Goal: Task Accomplishment & Management: Complete application form

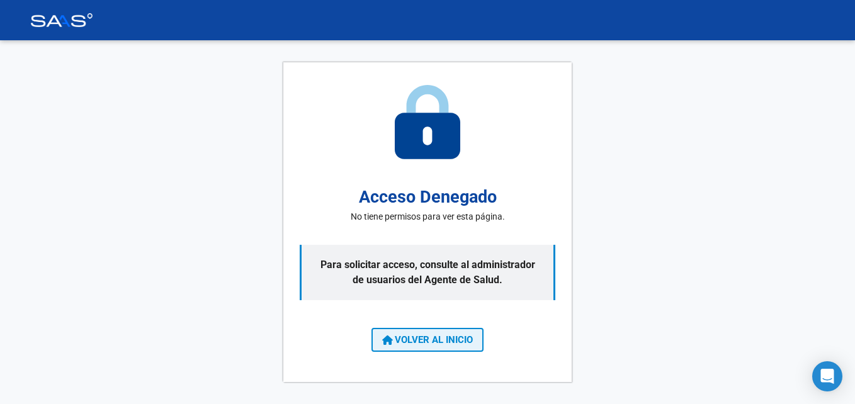
click at [427, 345] on span "VOLVER AL INICIO" at bounding box center [427, 339] width 91 height 11
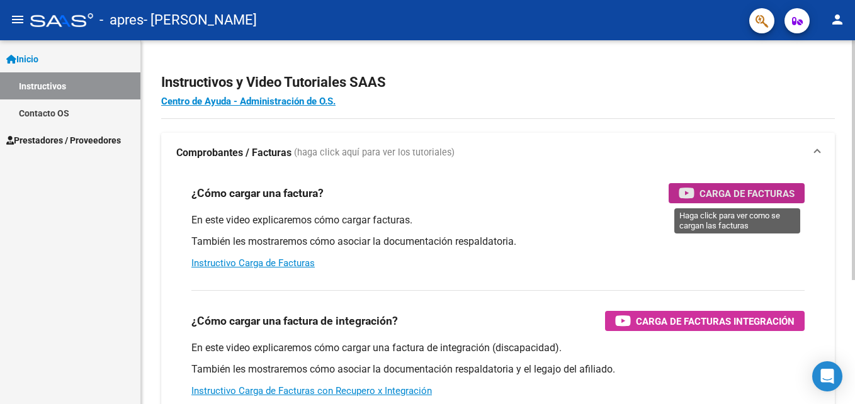
click at [740, 194] on span "Carga de Facturas" at bounding box center [746, 194] width 95 height 16
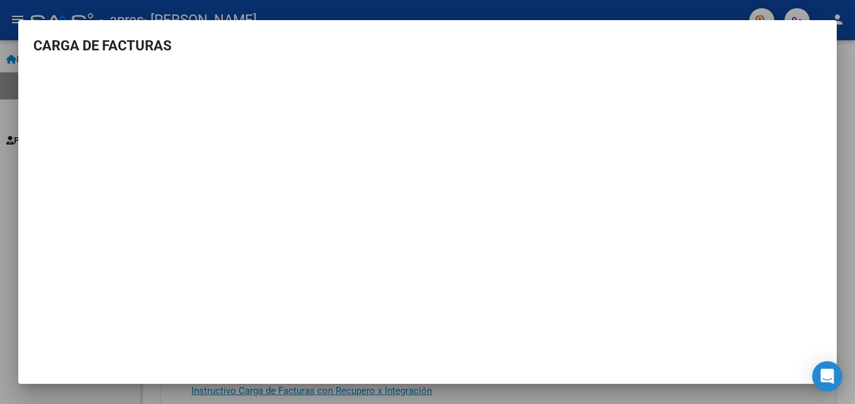
click at [845, 47] on html "menu - apres - [PERSON_NAME] person Inicio Instructivos Contacto OS Prestadores…" at bounding box center [427, 202] width 855 height 404
click at [84, 46] on h3 "CARGA DE FACTURAS" at bounding box center [427, 45] width 788 height 21
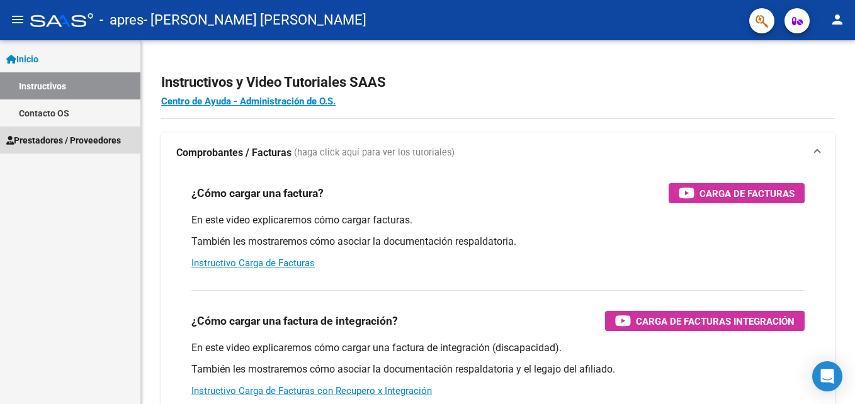
click at [29, 140] on span "Prestadores / Proveedores" at bounding box center [63, 140] width 115 height 14
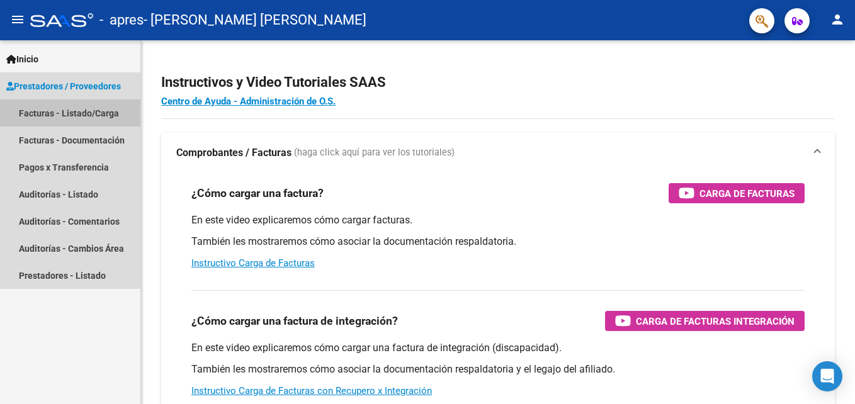
click at [90, 116] on link "Facturas - Listado/Carga" at bounding box center [70, 112] width 140 height 27
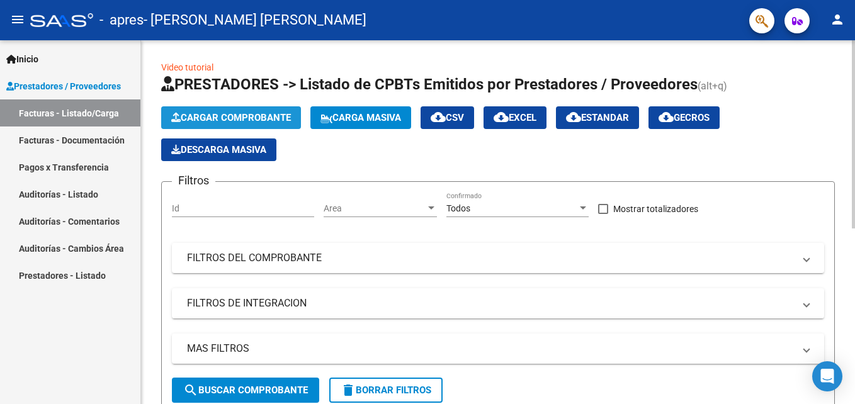
click at [210, 120] on span "Cargar Comprobante" at bounding box center [231, 117] width 120 height 11
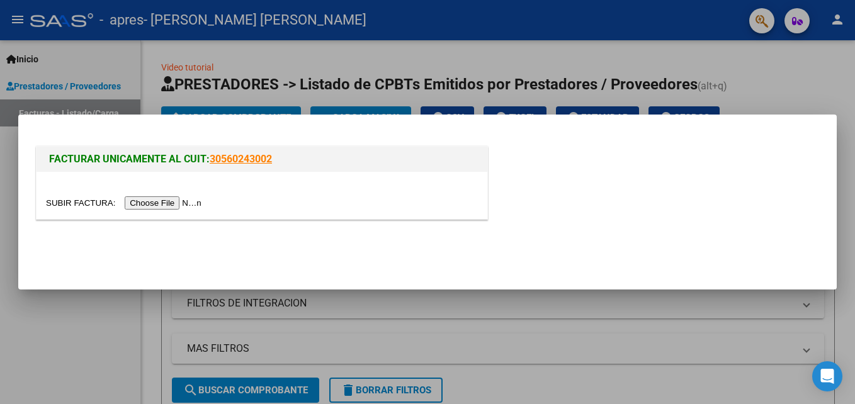
click at [157, 204] on input "file" at bounding box center [125, 202] width 159 height 13
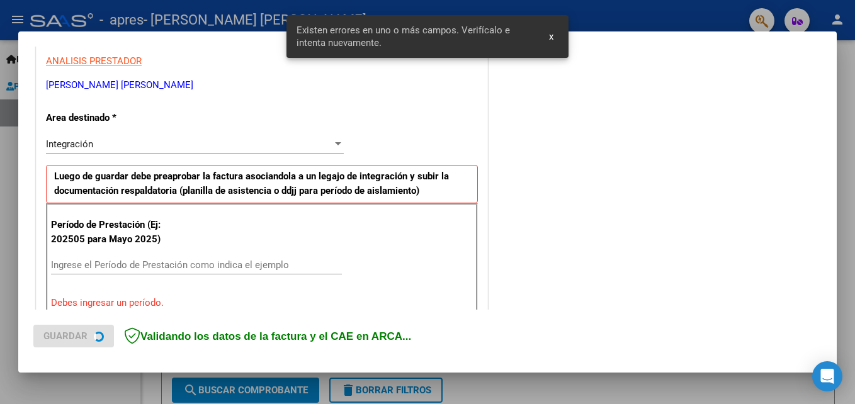
scroll to position [283, 0]
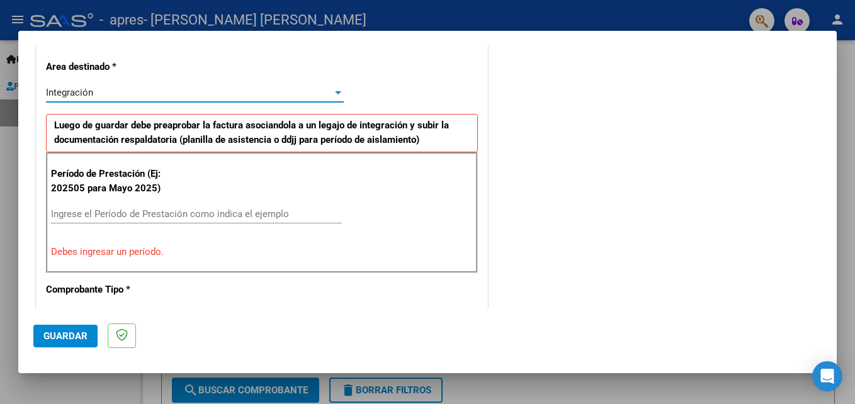
click at [336, 92] on div at bounding box center [338, 92] width 6 height 3
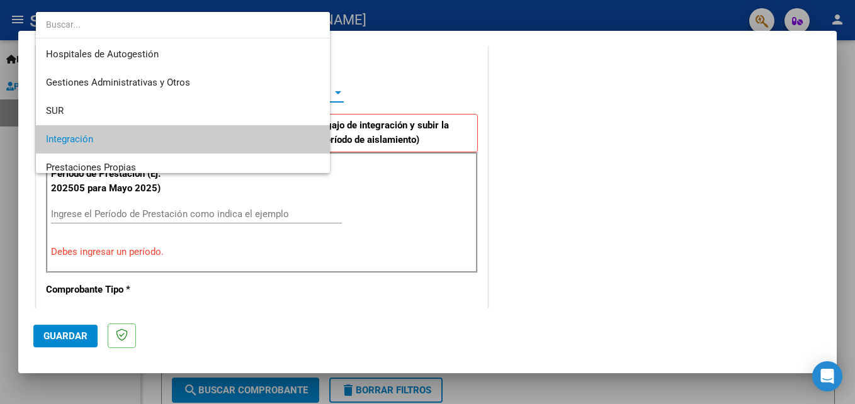
scroll to position [47, 0]
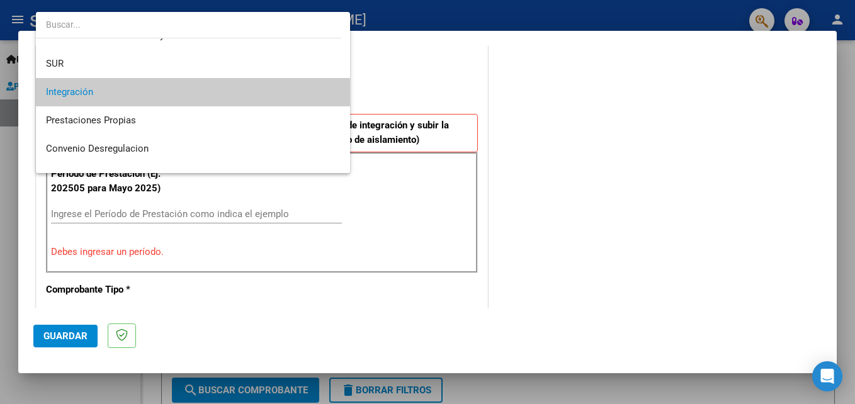
click at [424, 59] on div at bounding box center [427, 202] width 855 height 404
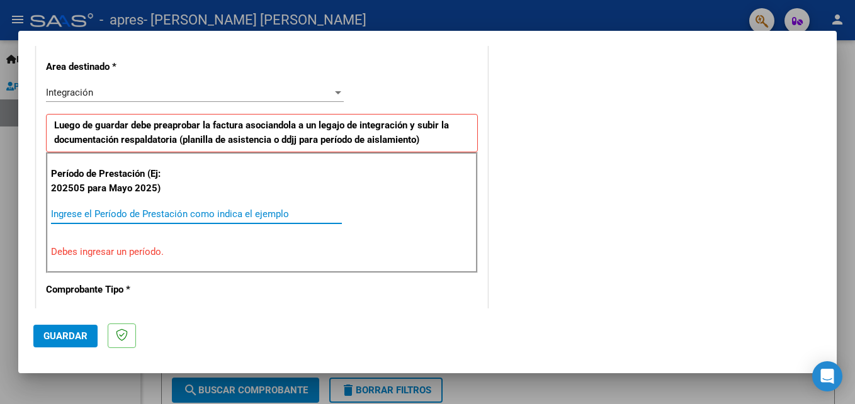
click at [164, 215] on input "Ingrese el Período de Prestación como indica el ejemplo" at bounding box center [196, 213] width 291 height 11
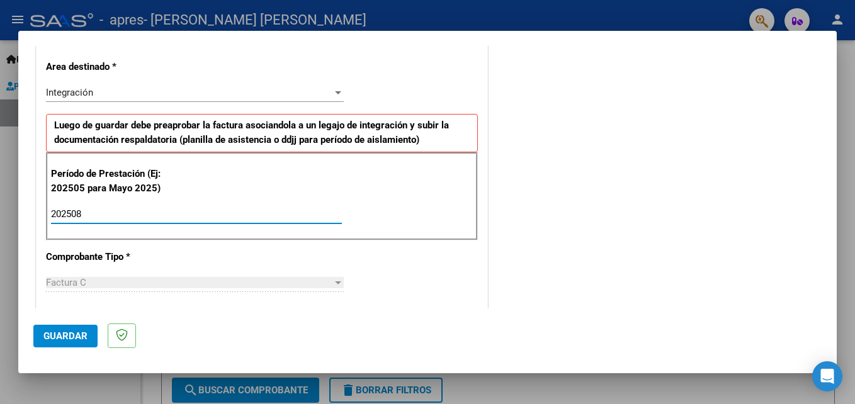
type input "202508"
click at [61, 339] on span "Guardar" at bounding box center [65, 335] width 44 height 11
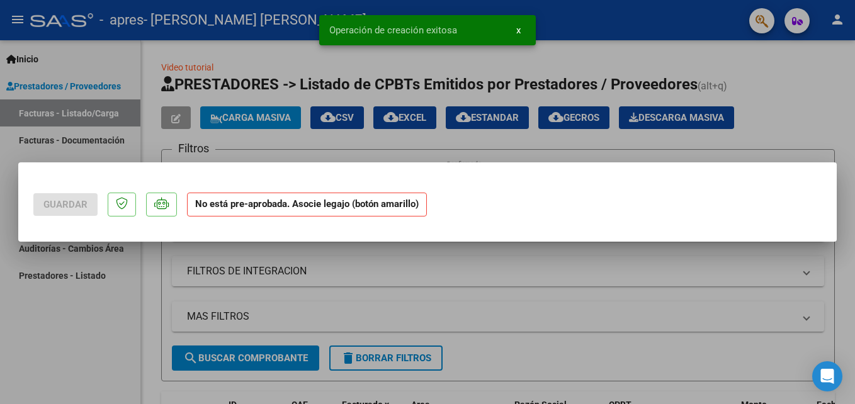
scroll to position [0, 0]
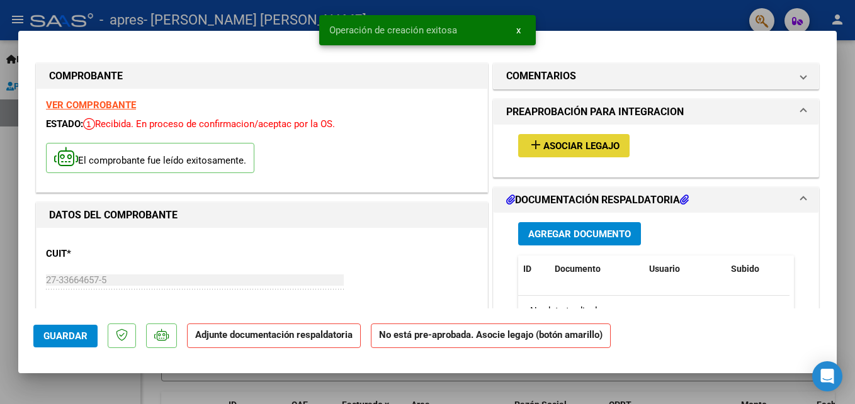
click at [594, 142] on span "Asociar Legajo" at bounding box center [581, 145] width 76 height 11
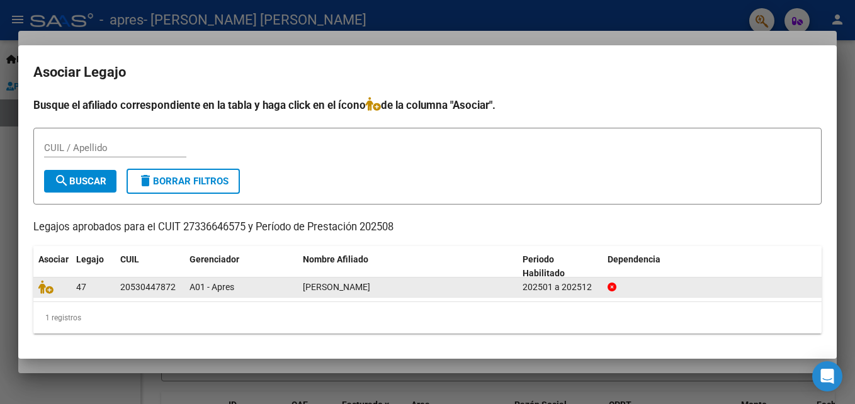
click at [575, 284] on div "202501 a 202512" at bounding box center [559, 287] width 75 height 14
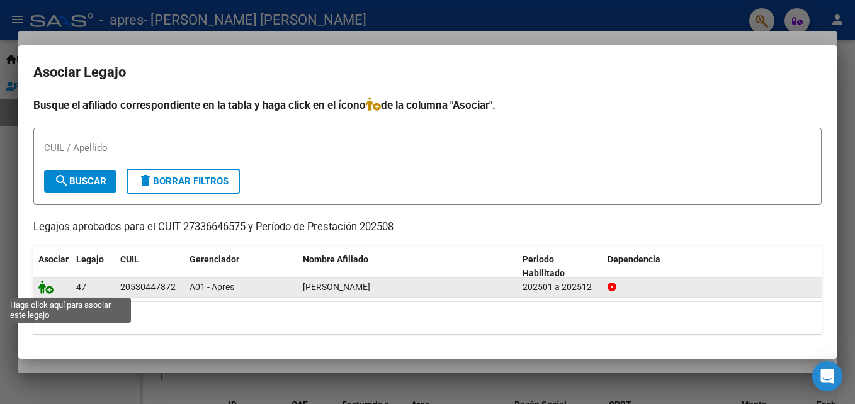
click at [46, 285] on icon at bounding box center [45, 287] width 15 height 14
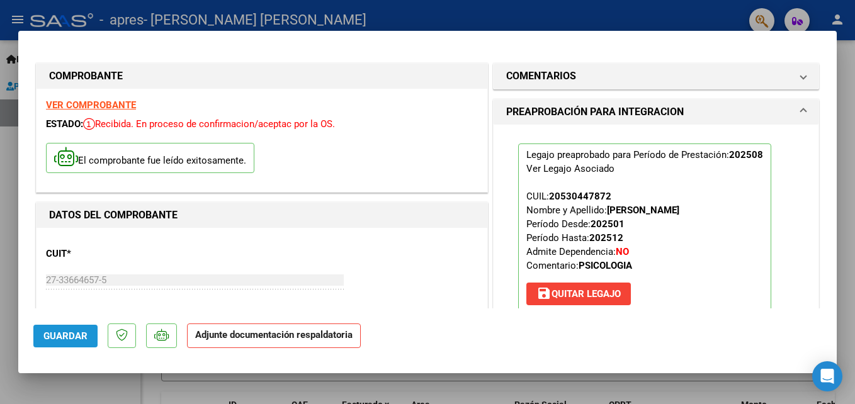
click at [61, 341] on span "Guardar" at bounding box center [65, 335] width 44 height 11
click at [72, 338] on span "Guardar" at bounding box center [65, 335] width 44 height 11
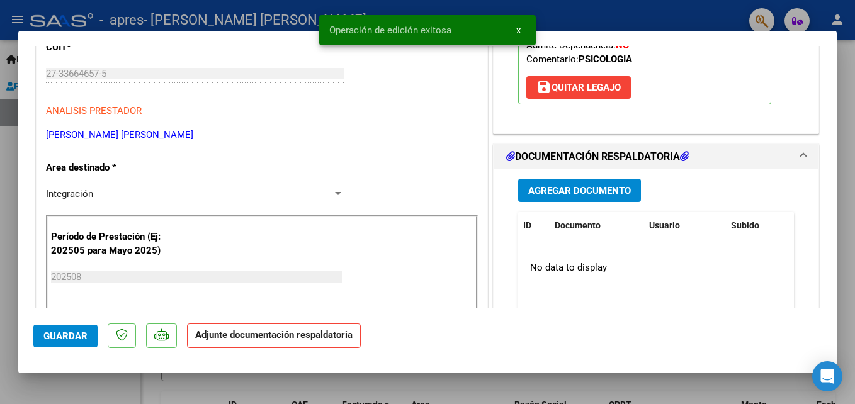
scroll to position [213, 0]
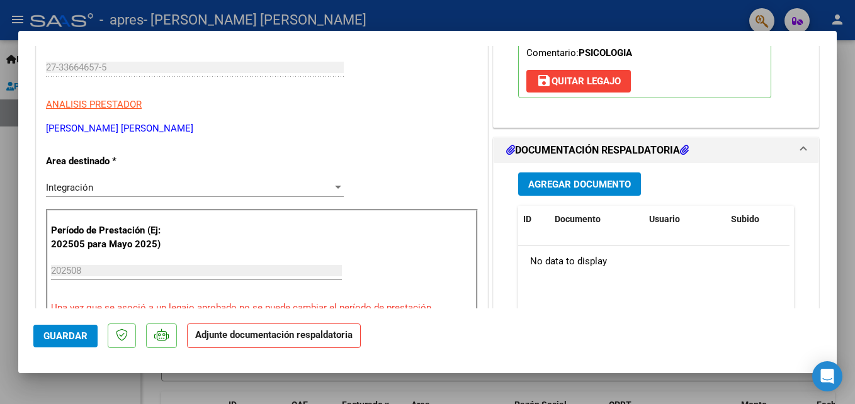
click at [604, 181] on span "Agregar Documento" at bounding box center [579, 184] width 103 height 11
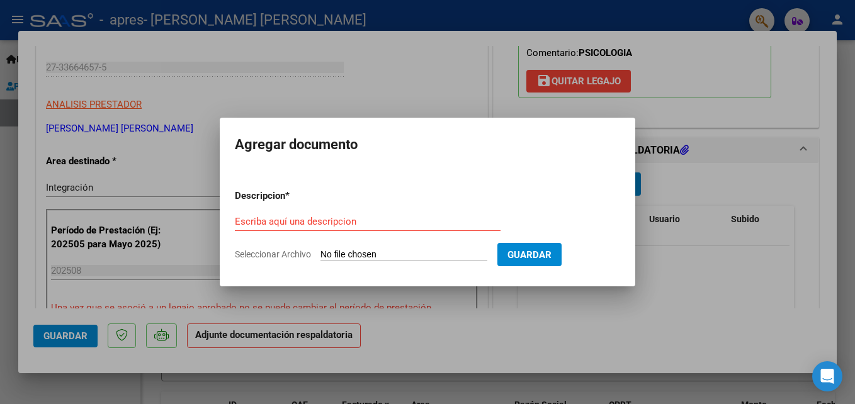
click at [341, 249] on app-file-uploader "Seleccionar Archivo" at bounding box center [366, 254] width 262 height 11
click at [343, 254] on input "Seleccionar Archivo" at bounding box center [403, 255] width 167 height 12
type input "C:\fakepath\asistencia ok .pdf"
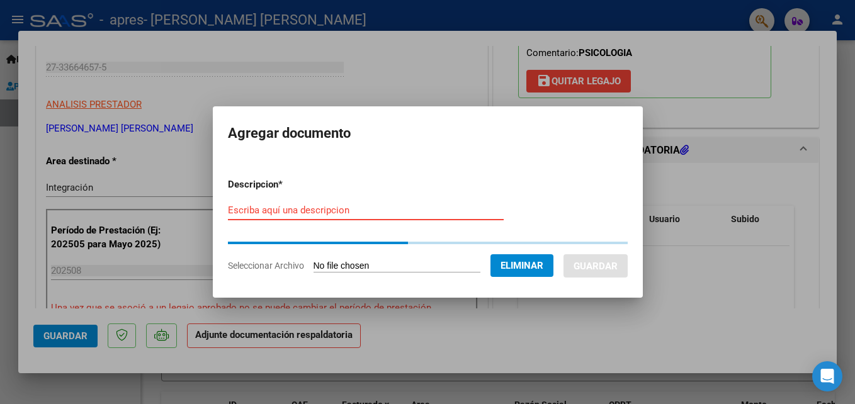
click at [301, 206] on form "Descripcion * Escriba aquí una descripcion Seleccionar Archivo Eliminar Guardar" at bounding box center [428, 225] width 400 height 115
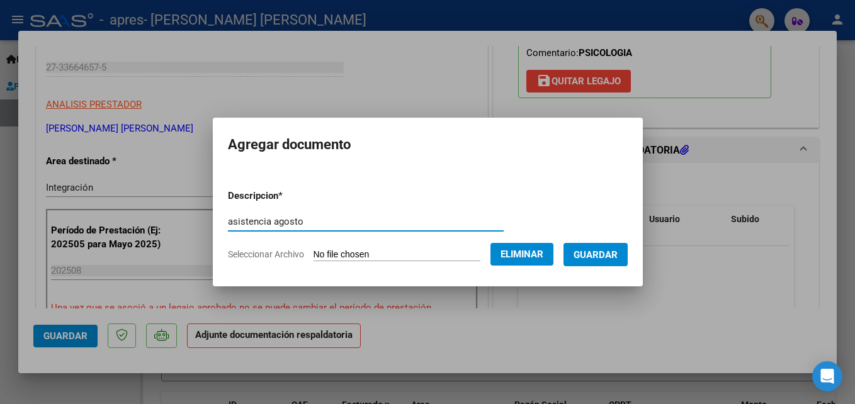
type input "asistencia agosto"
click at [594, 250] on span "Guardar" at bounding box center [595, 254] width 44 height 11
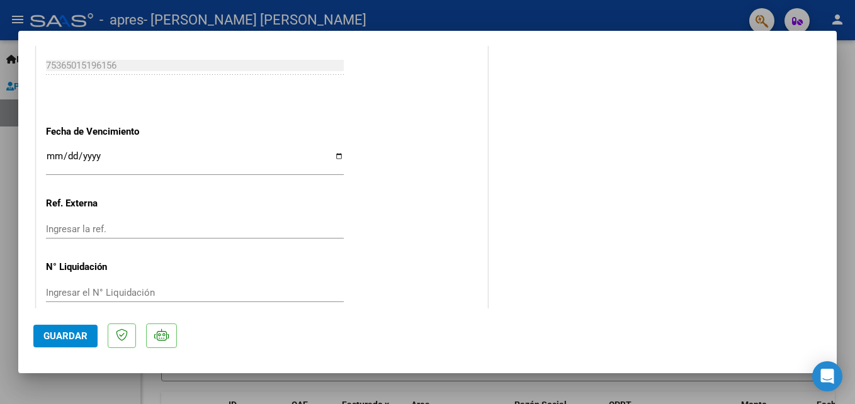
scroll to position [859, 0]
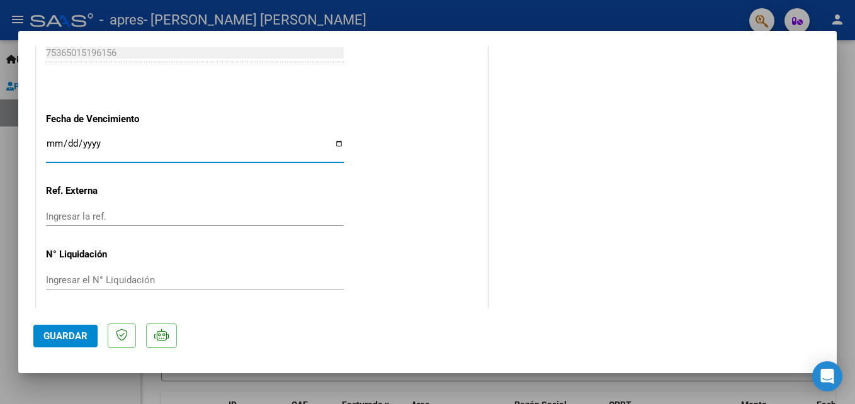
click at [337, 144] on input "Ingresar la fecha" at bounding box center [195, 148] width 298 height 20
type input "2025-09-15"
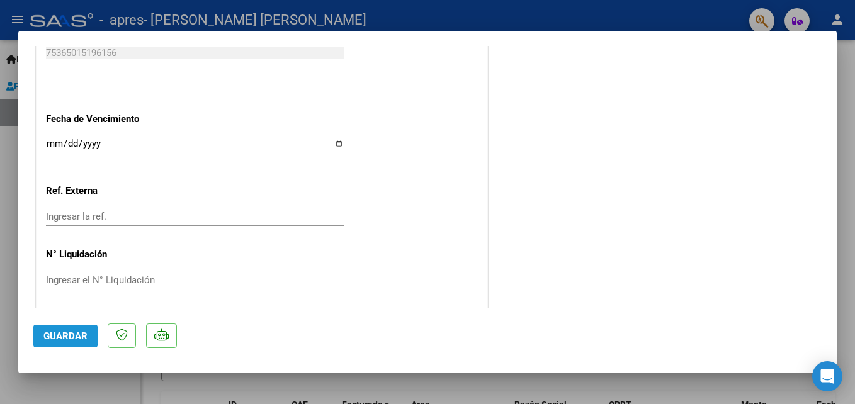
click at [50, 336] on span "Guardar" at bounding box center [65, 335] width 44 height 11
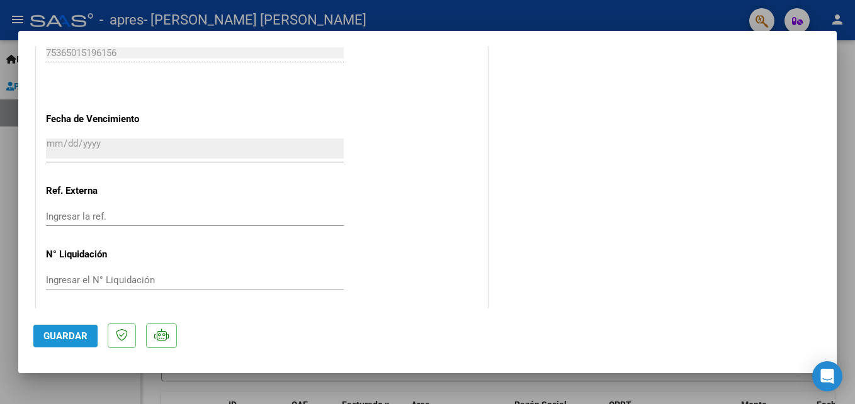
click at [50, 332] on span "Guardar" at bounding box center [65, 335] width 44 height 11
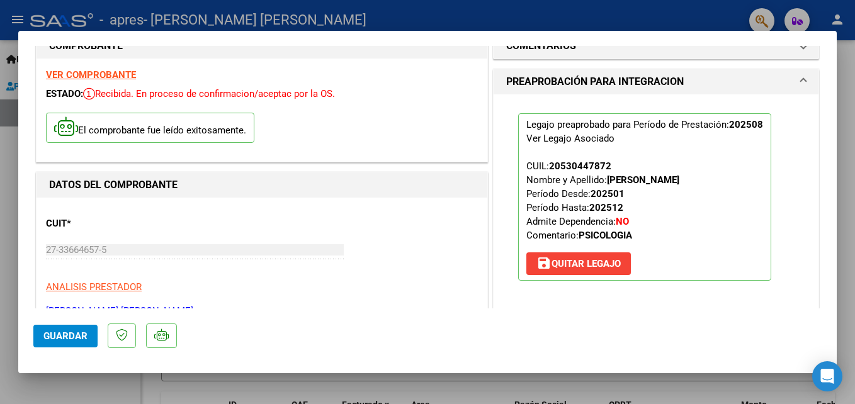
scroll to position [0, 0]
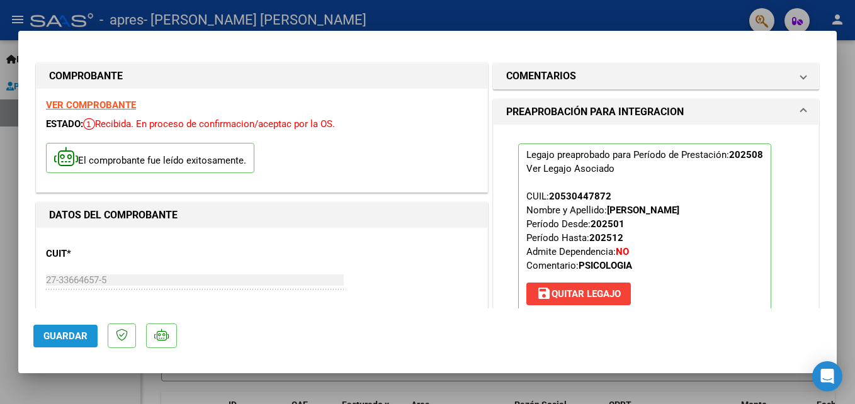
click at [61, 335] on span "Guardar" at bounding box center [65, 335] width 44 height 11
